Goal: Task Accomplishment & Management: Manage account settings

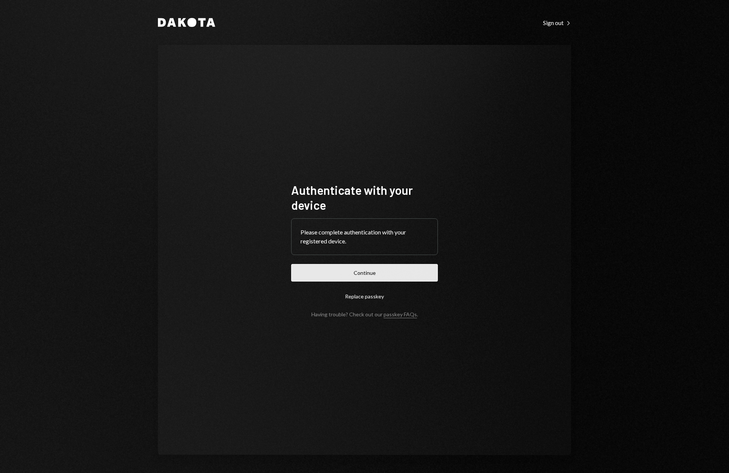
click at [360, 273] on button "Continue" at bounding box center [364, 273] width 147 height 18
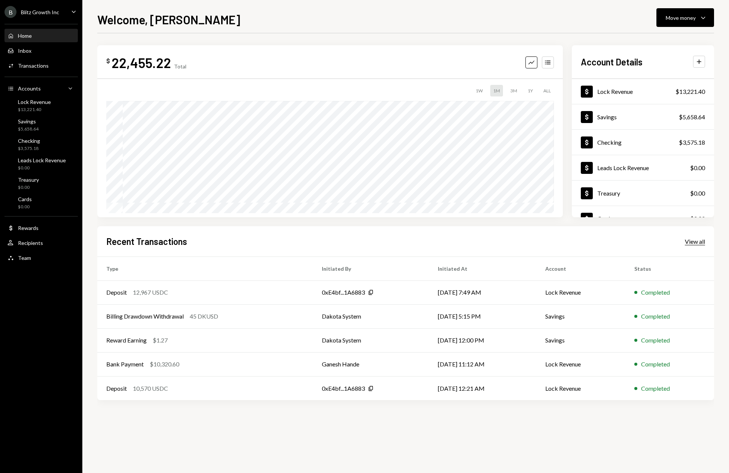
click at [689, 239] on div "View all" at bounding box center [695, 241] width 20 height 7
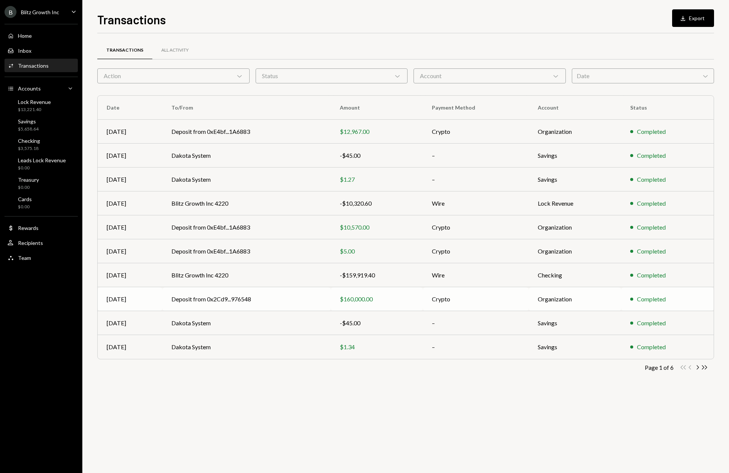
click at [374, 299] on div "$160,000.00" at bounding box center [377, 299] width 74 height 9
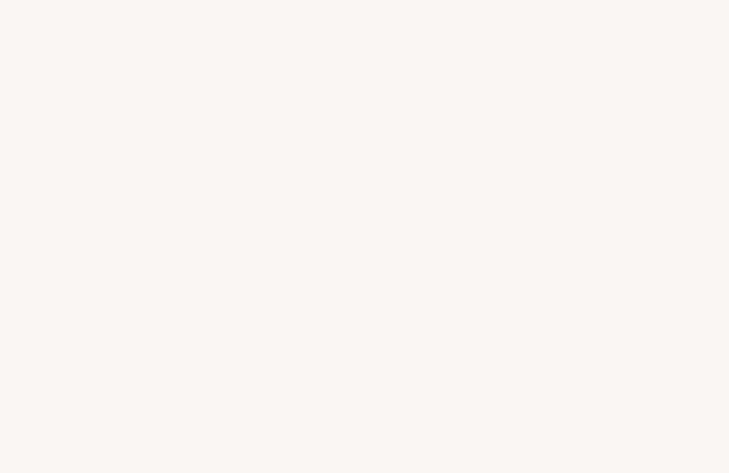
click at [374, 299] on div at bounding box center [364, 236] width 729 height 473
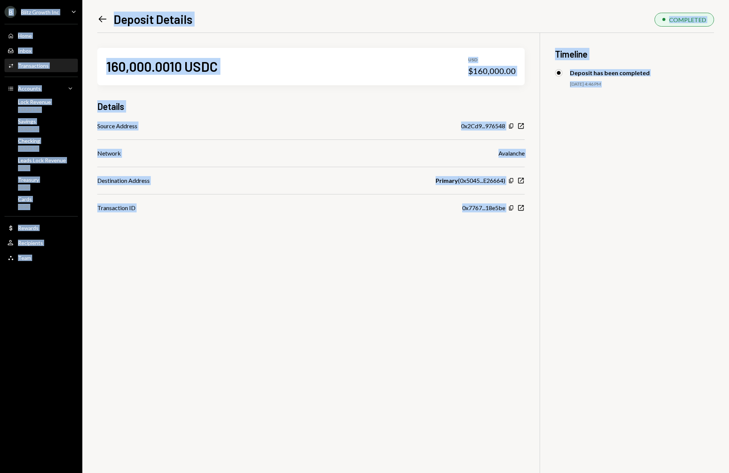
click at [369, 313] on div "160,000.0010 USDC USD $160,000.00 Details Source Address 0x2Cd9...976548 Copy N…" at bounding box center [405, 269] width 617 height 473
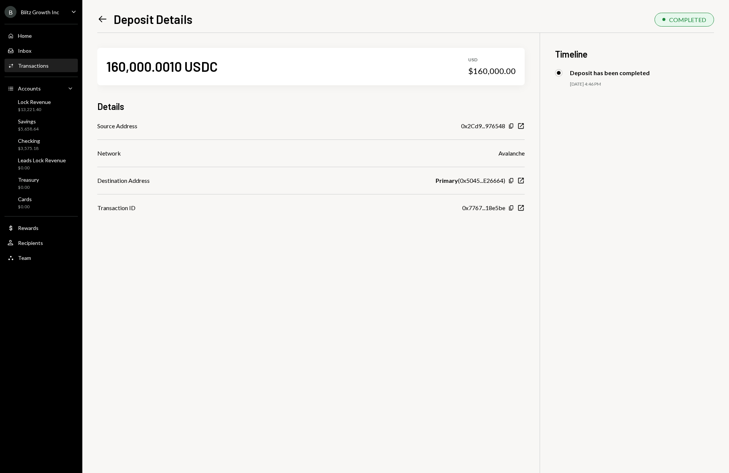
click at [474, 182] on div "Primary ( 0x5045...E26664 )" at bounding box center [471, 180] width 70 height 9
click at [512, 181] on icon "Copy" at bounding box center [511, 181] width 6 height 6
click at [38, 35] on div "Home Home" at bounding box center [40, 36] width 67 height 7
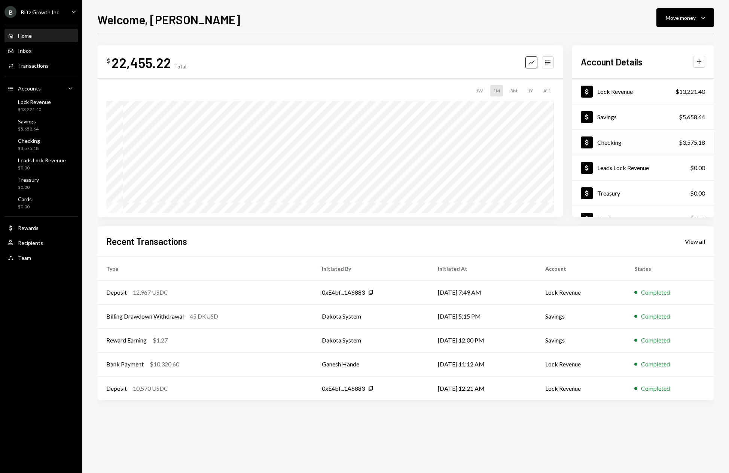
click at [649, 141] on div "Dollar Checking $3,575.18" at bounding box center [643, 143] width 142 height 24
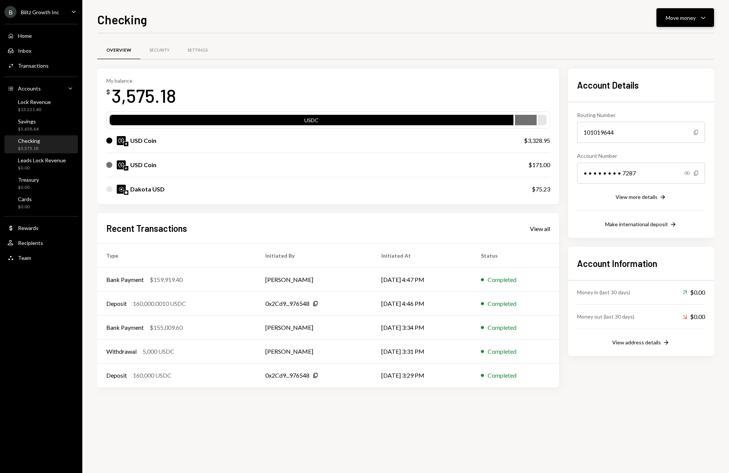
click at [701, 18] on icon "Caret Down" at bounding box center [703, 17] width 9 height 9
click at [668, 78] on div "Deposit Deposit" at bounding box center [673, 73] width 75 height 17
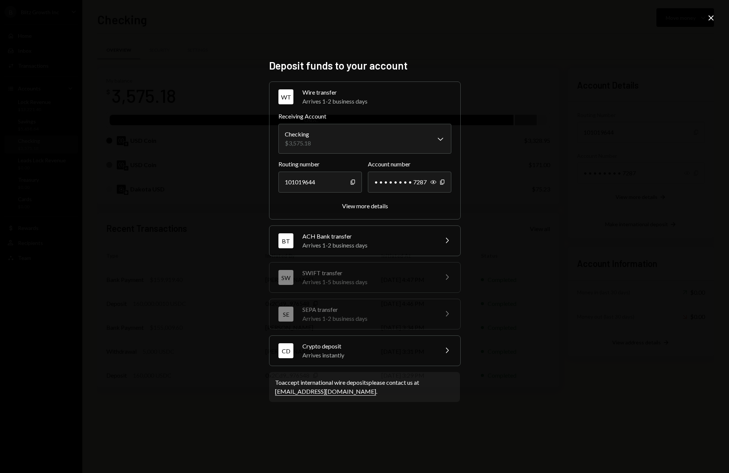
click at [397, 348] on div "Crypto deposit" at bounding box center [367, 346] width 131 height 9
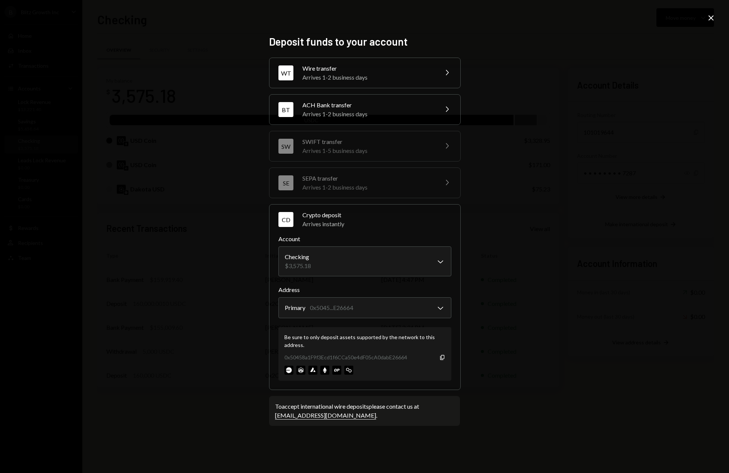
click at [369, 359] on div "0x50458a1F9f3Ecd1f6CCa50e4dF05cA0dabE26664" at bounding box center [345, 358] width 123 height 8
click at [536, 338] on div "**********" at bounding box center [364, 236] width 729 height 473
click at [712, 18] on icon at bounding box center [711, 17] width 5 height 5
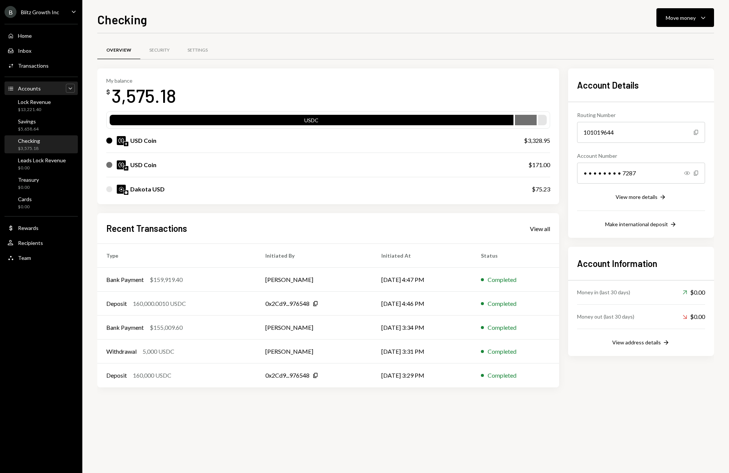
click at [70, 90] on icon "Caret Down" at bounding box center [70, 88] width 7 height 7
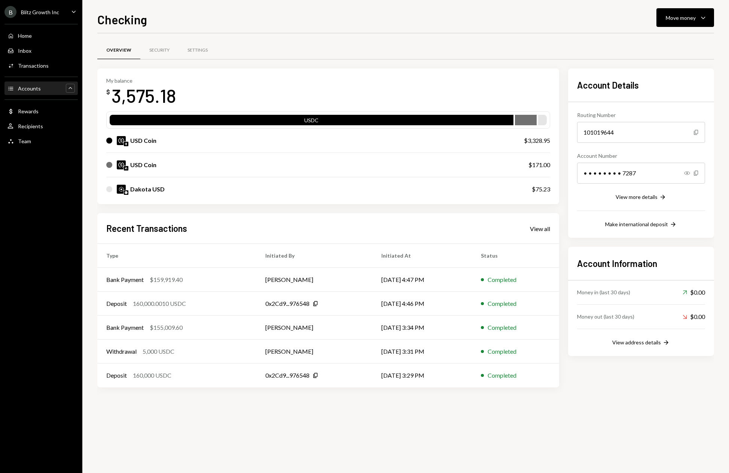
click at [70, 90] on icon "Caret Up" at bounding box center [70, 88] width 7 height 7
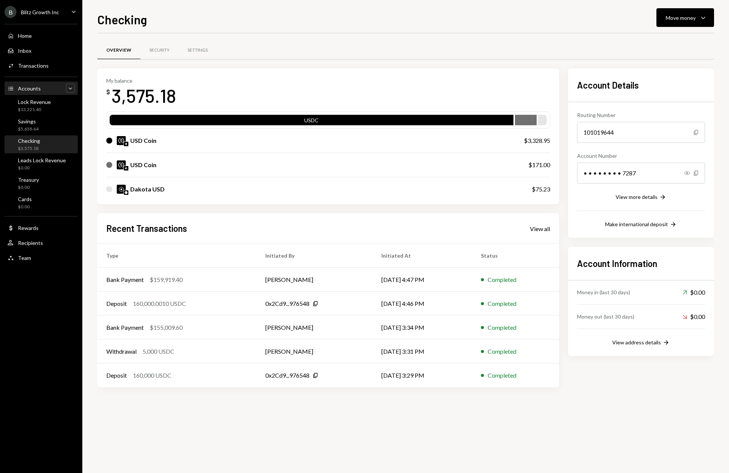
click at [13, 88] on icon "Accounts" at bounding box center [10, 88] width 7 height 7
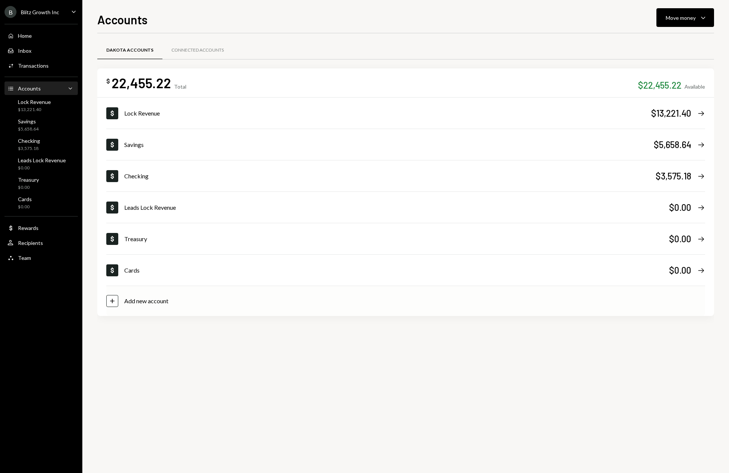
click at [137, 299] on div "Add new account" at bounding box center [146, 301] width 44 height 9
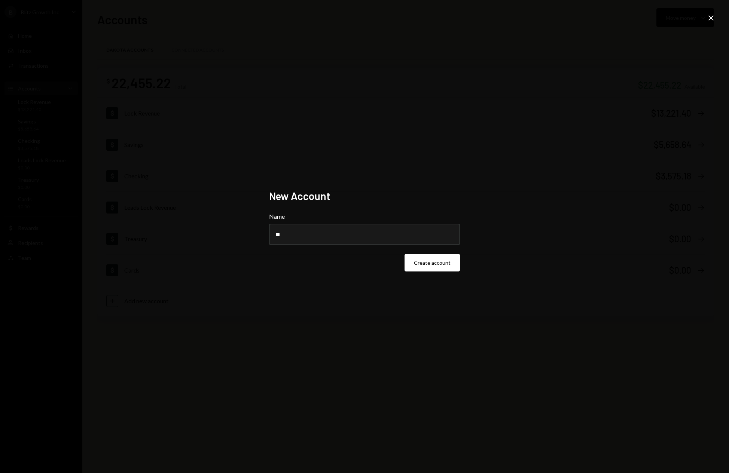
type input "***"
type input "**********"
click at [429, 266] on button "Create account" at bounding box center [432, 263] width 55 height 18
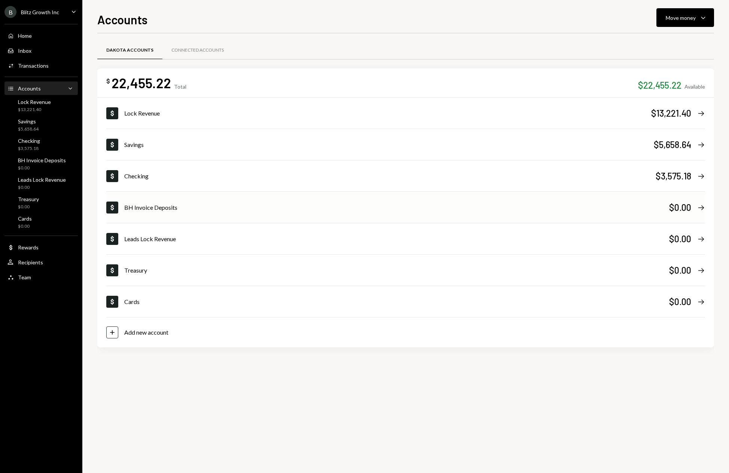
click at [387, 203] on div "BH Invoice Deposits" at bounding box center [396, 207] width 545 height 9
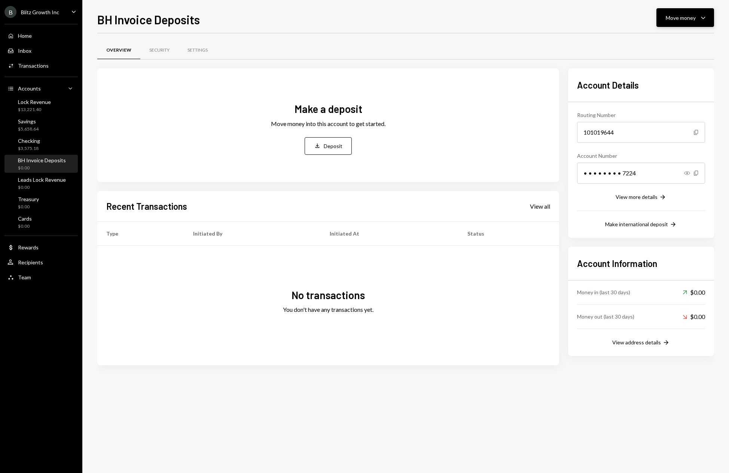
click at [702, 20] on icon "Caret Down" at bounding box center [703, 17] width 9 height 9
click at [666, 73] on div "Deposit" at bounding box center [679, 74] width 55 height 8
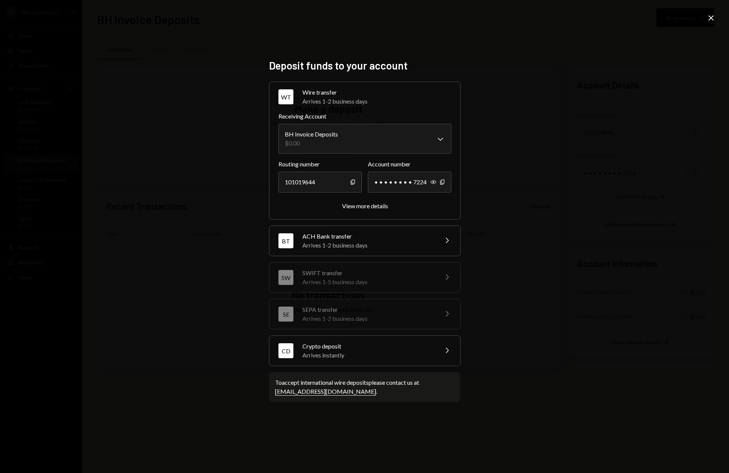
click at [429, 356] on div "Arrives instantly" at bounding box center [367, 355] width 131 height 9
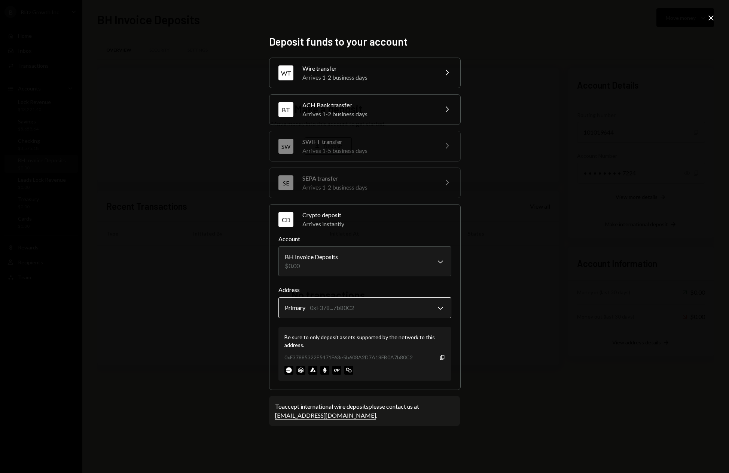
click at [364, 308] on body "B Blitz Growth Inc Caret Down Home Home Inbox Inbox Activities Transactions Acc…" at bounding box center [364, 236] width 729 height 473
click at [379, 311] on body "B Blitz Growth Inc Caret Down Home Home Inbox Inbox Activities Transactions Acc…" at bounding box center [364, 236] width 729 height 473
click at [356, 341] on div "Be sure to only deposit assets supported by the network to this address." at bounding box center [364, 341] width 161 height 16
click at [358, 338] on div "Be sure to only deposit assets supported by the network to this address." at bounding box center [364, 341] width 161 height 16
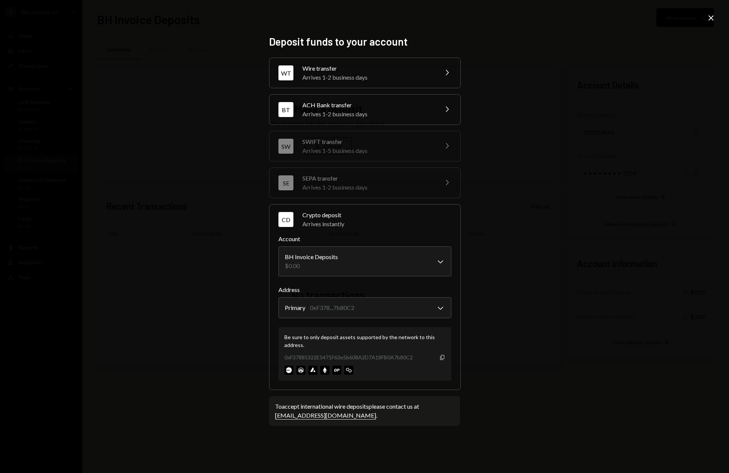
click at [444, 358] on icon "Copy" at bounding box center [442, 358] width 6 height 6
click at [711, 19] on icon "Close" at bounding box center [711, 17] width 9 height 9
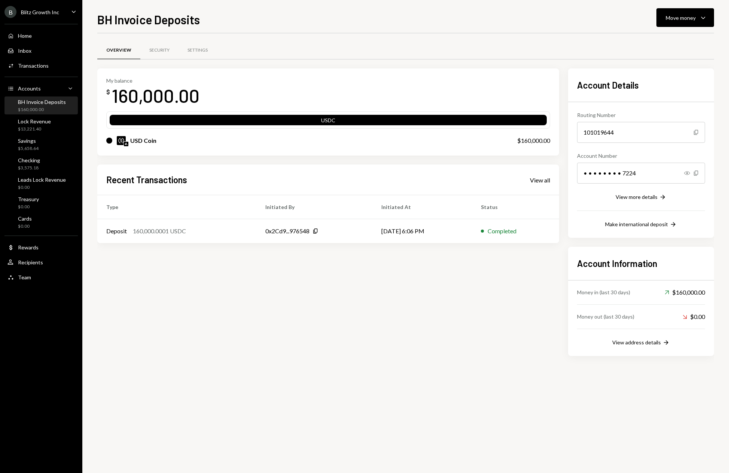
click at [406, 300] on div "My balance $ 160,000.00 USDC USD Coin $160,000.00 Recent Transactions View all …" at bounding box center [328, 212] width 462 height 288
click at [469, 234] on td "10/10/25 6:06 PM" at bounding box center [422, 231] width 100 height 24
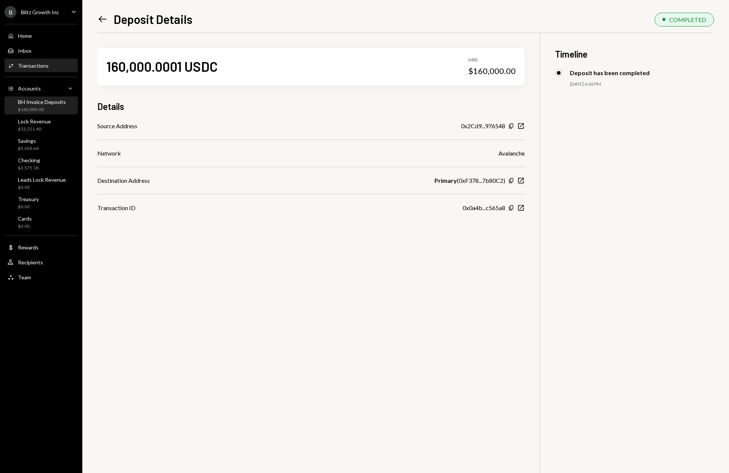
click at [51, 107] on div "$160,000.00" at bounding box center [42, 110] width 48 height 6
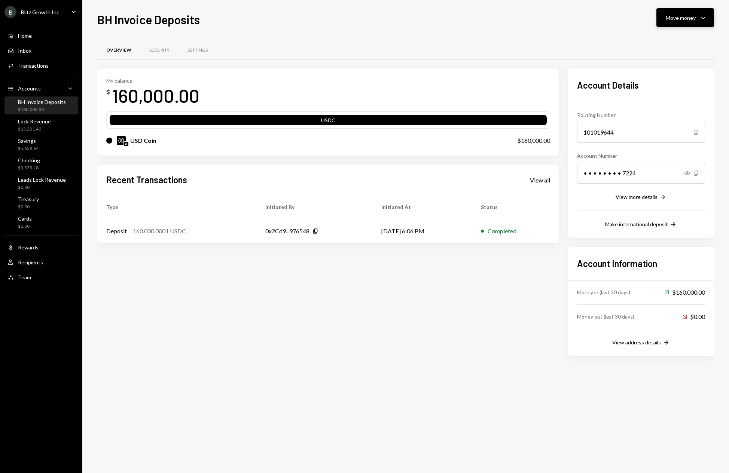
click at [706, 19] on icon "Caret Down" at bounding box center [703, 17] width 9 height 9
click at [667, 71] on div "Deposit" at bounding box center [679, 74] width 55 height 8
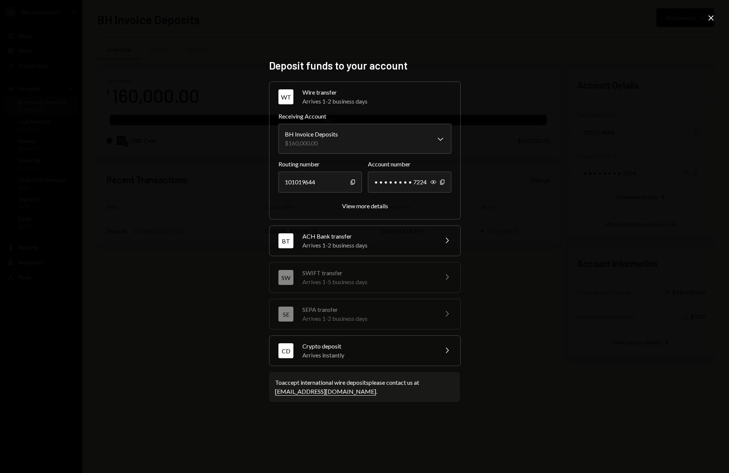
click at [539, 220] on div "**********" at bounding box center [364, 236] width 729 height 473
click at [710, 18] on icon "Close" at bounding box center [711, 17] width 9 height 9
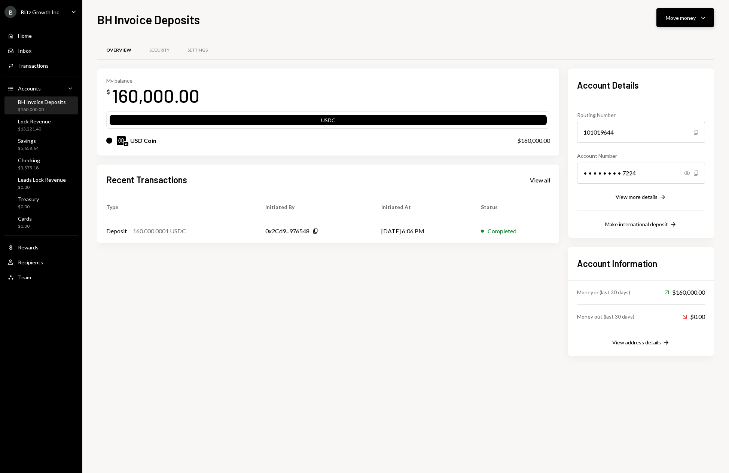
click at [708, 18] on button "Move money Caret Down" at bounding box center [685, 17] width 58 height 19
click at [667, 38] on div "Send" at bounding box center [679, 40] width 55 height 8
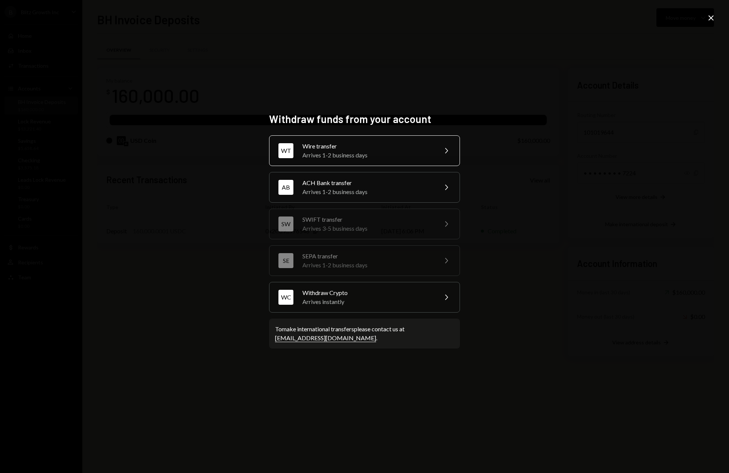
click at [401, 149] on div "Wire transfer" at bounding box center [367, 146] width 130 height 9
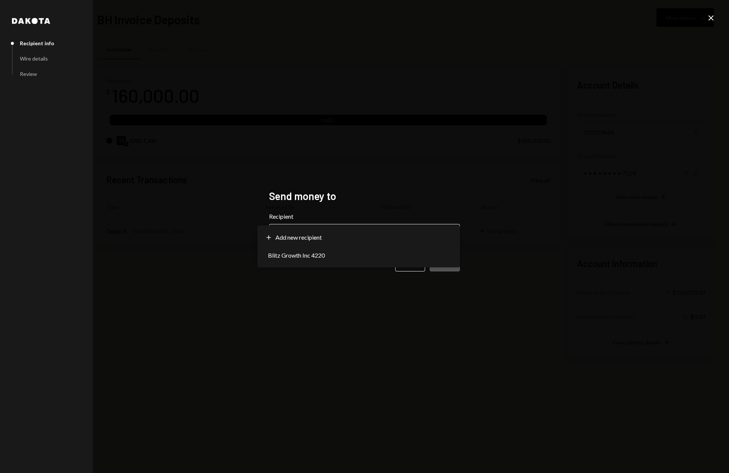
click at [366, 225] on body "**********" at bounding box center [364, 236] width 729 height 473
select select "**********"
click at [450, 265] on button "Next" at bounding box center [445, 263] width 30 height 18
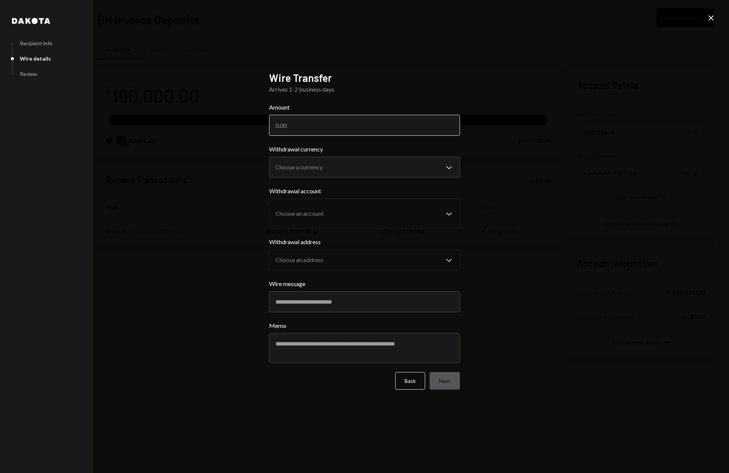
click at [301, 127] on input "Amount" at bounding box center [364, 125] width 191 height 21
type input "100000"
click at [353, 163] on body "B Blitz Growth Inc Caret Down Home Home Inbox Inbox Activities Transactions Acc…" at bounding box center [364, 236] width 729 height 473
select select "****"
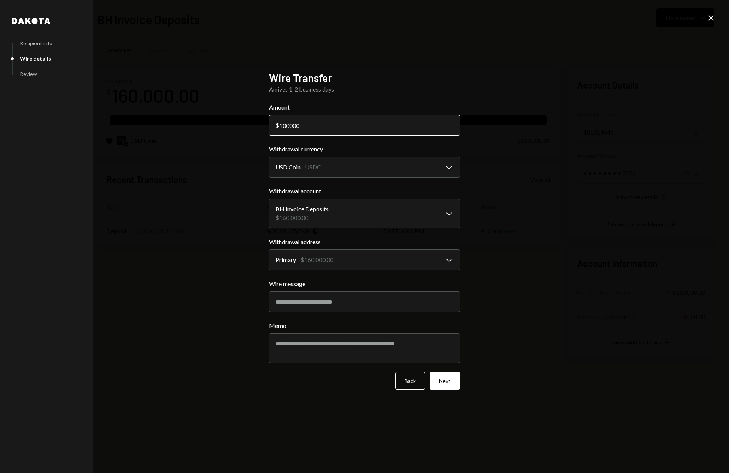
click at [283, 128] on input "100000" at bounding box center [364, 125] width 191 height 21
type input "160000"
click at [445, 384] on button "Next" at bounding box center [445, 381] width 30 height 18
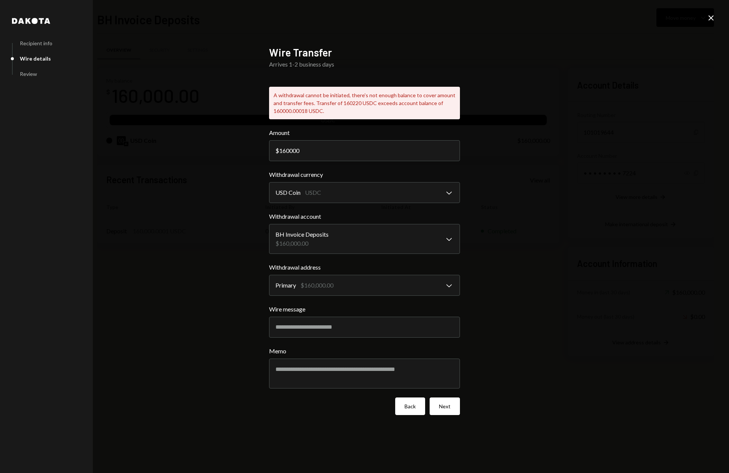
click at [407, 408] on button "Back" at bounding box center [410, 407] width 30 height 18
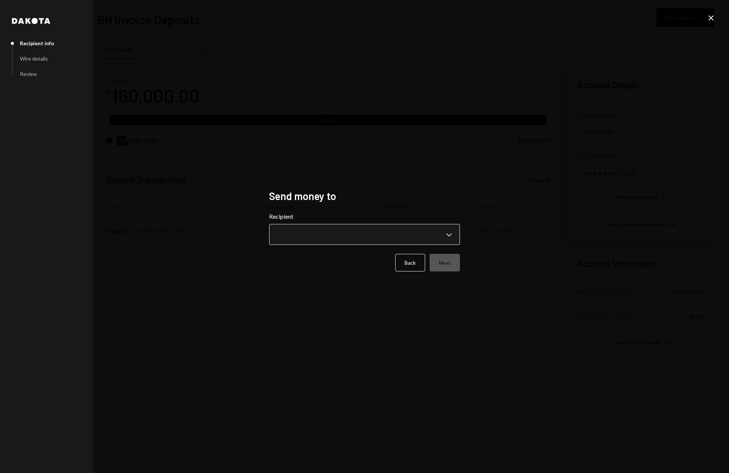
click at [398, 234] on body "**********" at bounding box center [364, 236] width 729 height 473
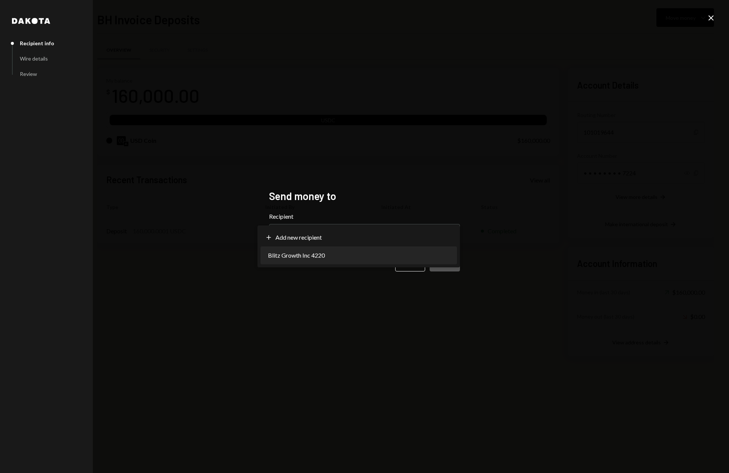
select select "**********"
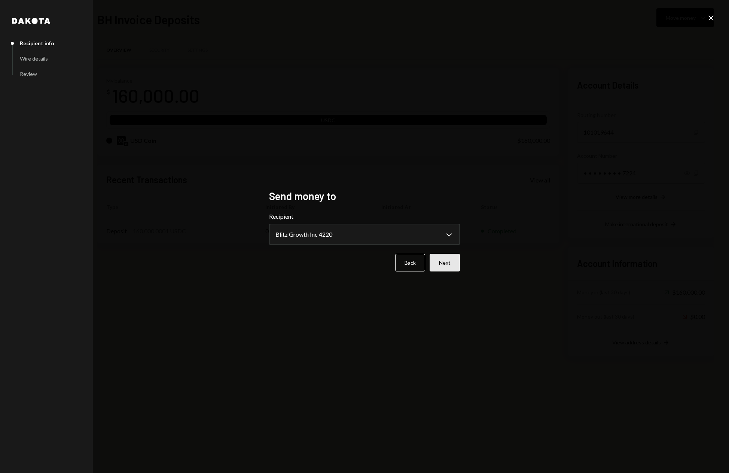
click at [445, 262] on button "Next" at bounding box center [445, 263] width 30 height 18
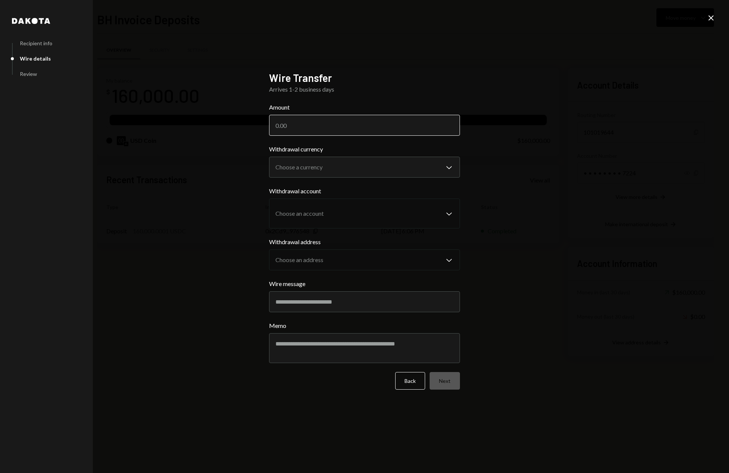
click at [310, 127] on input "Amount" at bounding box center [364, 125] width 191 height 21
type input "158000"
click at [346, 168] on body "B Blitz Growth Inc Caret Down Home Home Inbox Inbox Activities Transactions Acc…" at bounding box center [364, 236] width 729 height 473
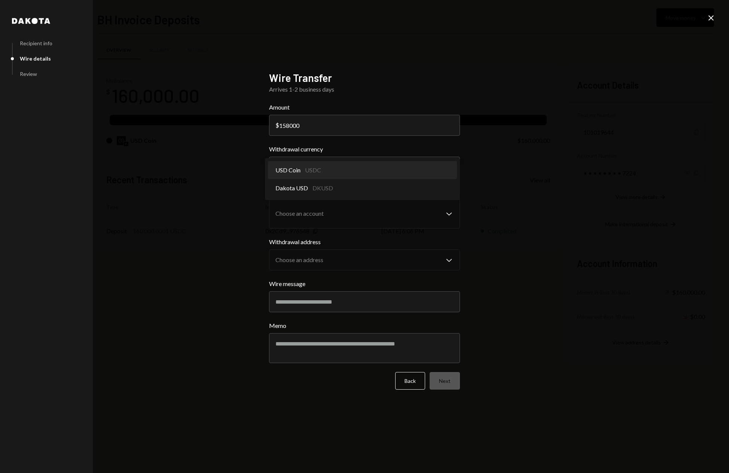
select select "****"
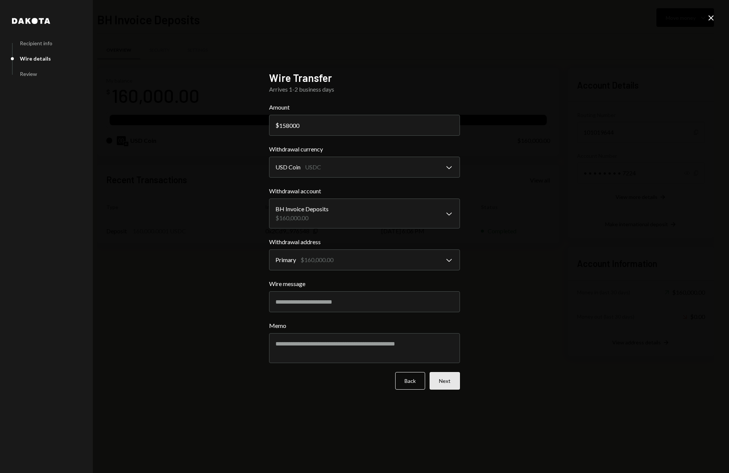
click at [452, 385] on button "Next" at bounding box center [445, 381] width 30 height 18
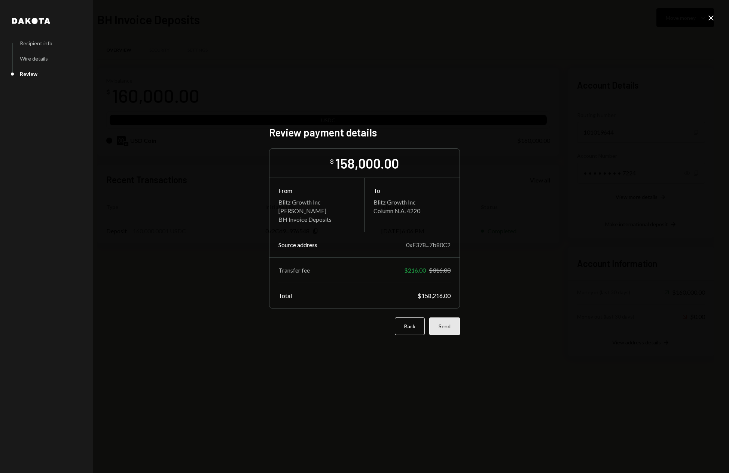
click at [450, 328] on button "Send" at bounding box center [444, 327] width 31 height 18
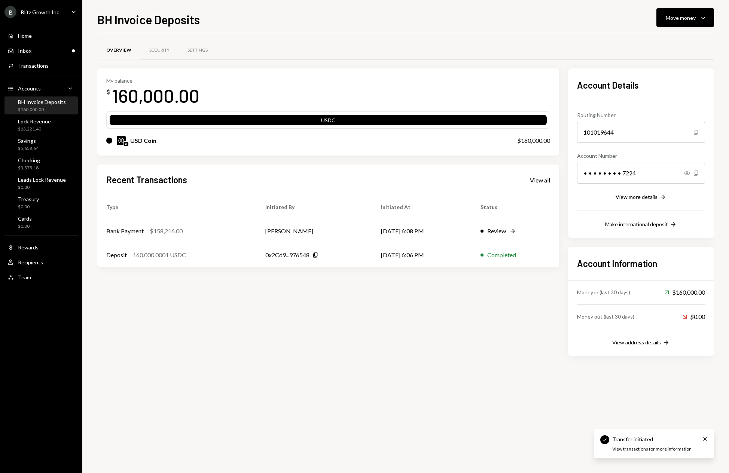
click at [341, 313] on div "My balance $ 160,000.00 USDC USD Coin $160,000.00 Recent Transactions View all …" at bounding box center [328, 212] width 462 height 288
click at [21, 39] on div "Home" at bounding box center [25, 36] width 14 height 6
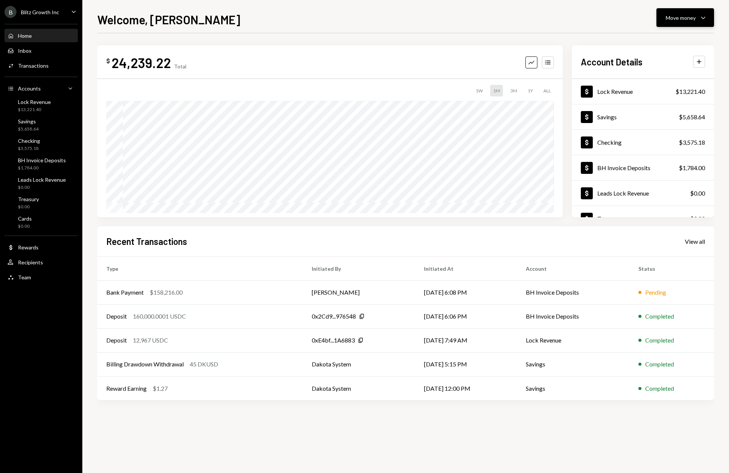
click at [706, 16] on icon "Caret Down" at bounding box center [703, 17] width 9 height 9
click at [536, 25] on div "Welcome, Omar Move money Caret Down" at bounding box center [405, 18] width 617 height 16
